Goal: Understand process/instructions: Learn how to perform a task or action

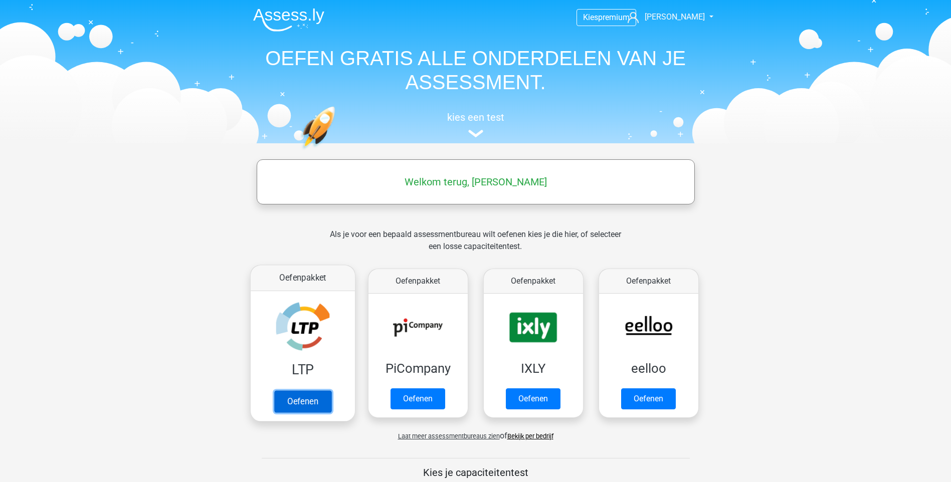
click at [318, 404] on link "Oefenen" at bounding box center [302, 402] width 57 height 22
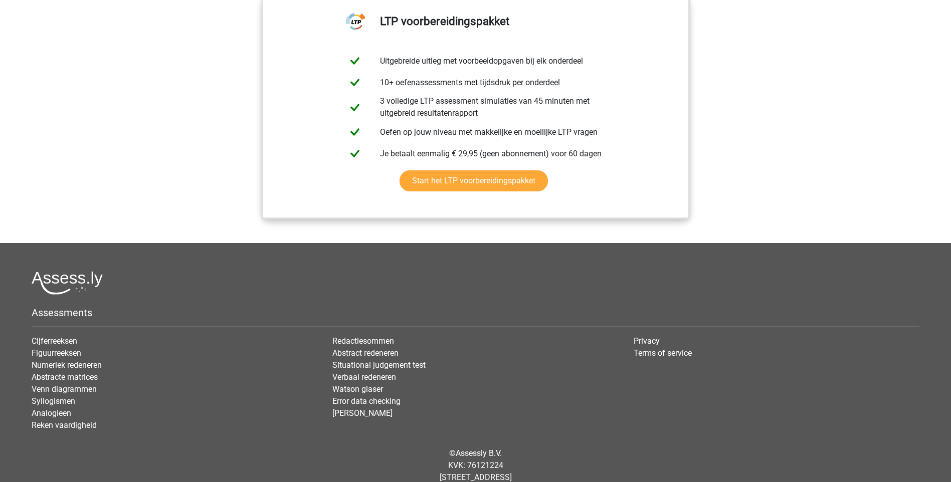
scroll to position [1153, 0]
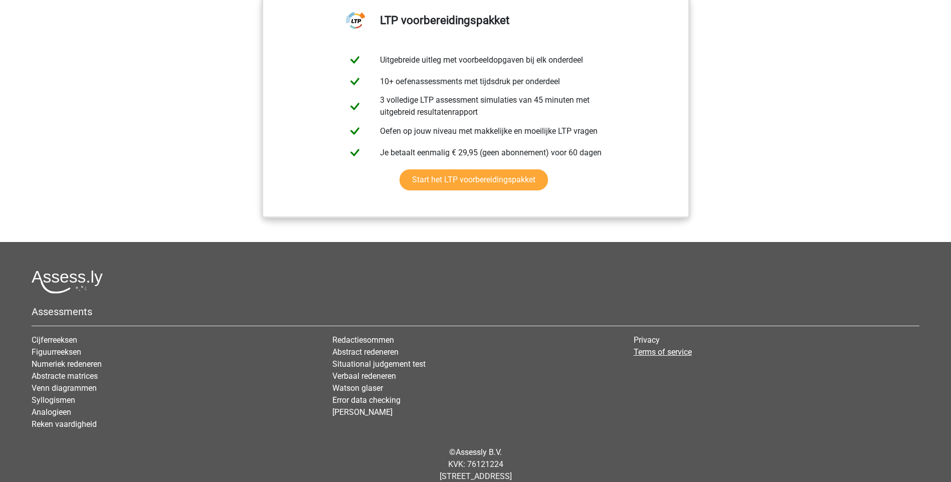
click at [652, 353] on link "Terms of service" at bounding box center [663, 352] width 58 height 10
